Goal: Navigation & Orientation: Find specific page/section

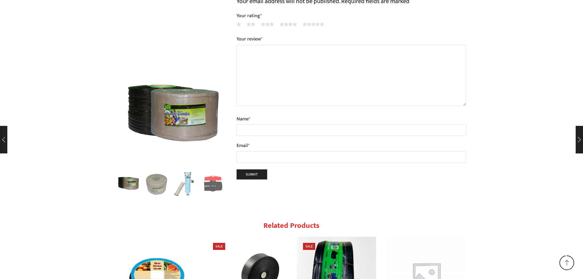
scroll to position [1674, 0]
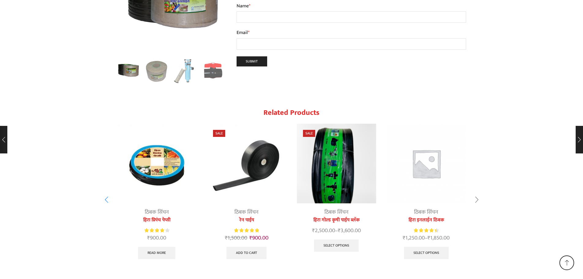
click at [478, 192] on div "Next slide" at bounding box center [476, 199] width 15 height 15
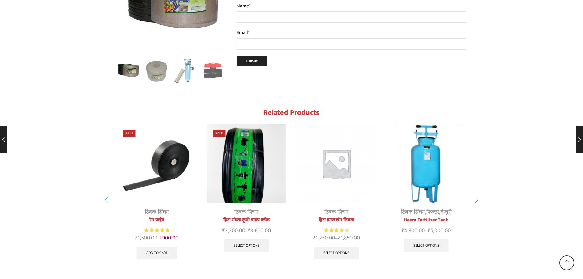
click at [478, 192] on div "Next slide" at bounding box center [476, 199] width 15 height 15
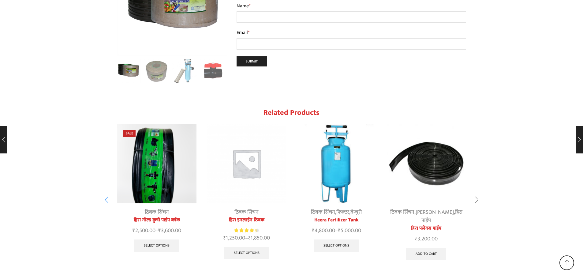
click at [478, 192] on div "Next slide" at bounding box center [476, 199] width 15 height 15
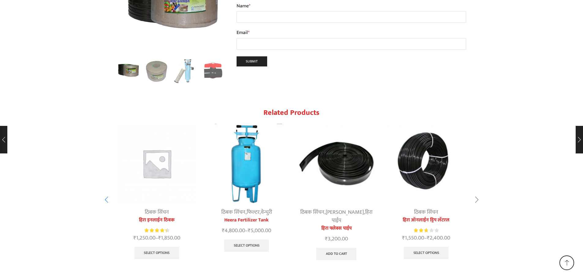
click at [478, 192] on div "Next slide" at bounding box center [476, 199] width 15 height 15
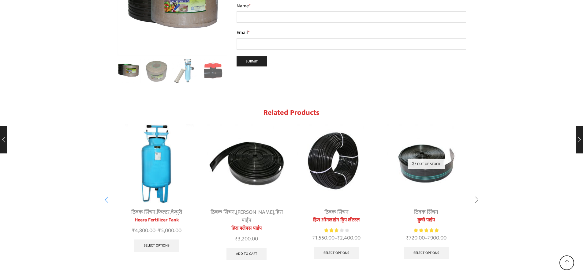
click at [478, 192] on div "Next slide" at bounding box center [476, 199] width 15 height 15
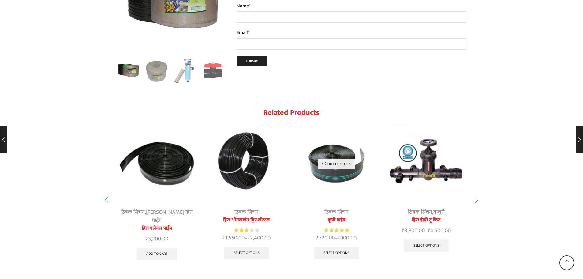
click at [478, 192] on div "Next slide" at bounding box center [476, 199] width 15 height 15
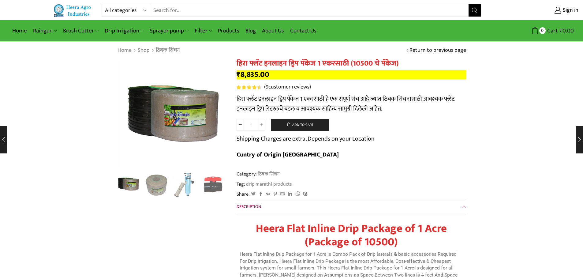
scroll to position [0, 0]
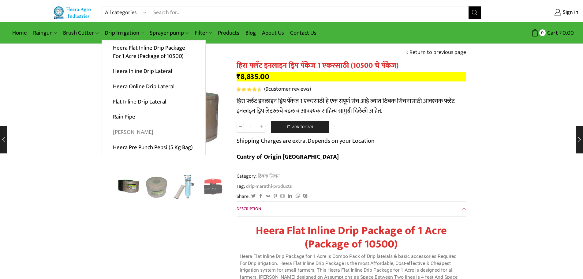
click at [127, 132] on link "[PERSON_NAME]" at bounding box center [153, 132] width 103 height 15
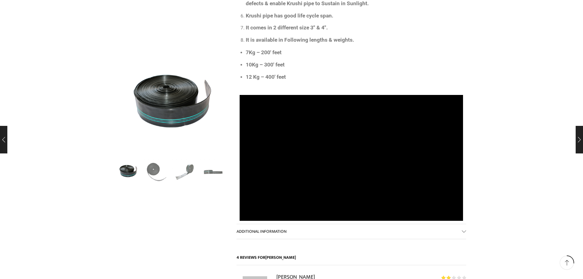
scroll to position [275, 0]
